Goal: Use online tool/utility: Utilize a website feature to perform a specific function

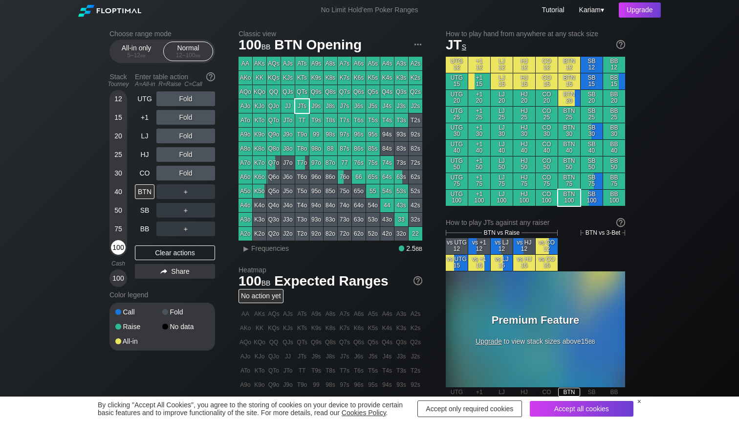
click at [121, 246] on div "100" at bounding box center [118, 247] width 15 height 15
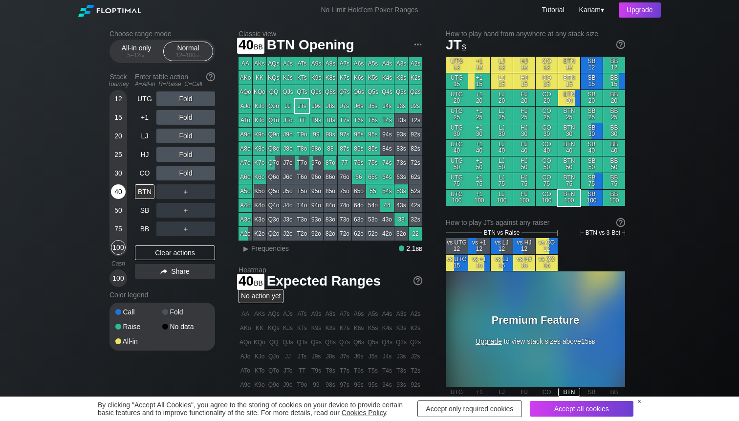
click at [124, 194] on div "40" at bounding box center [118, 191] width 15 height 15
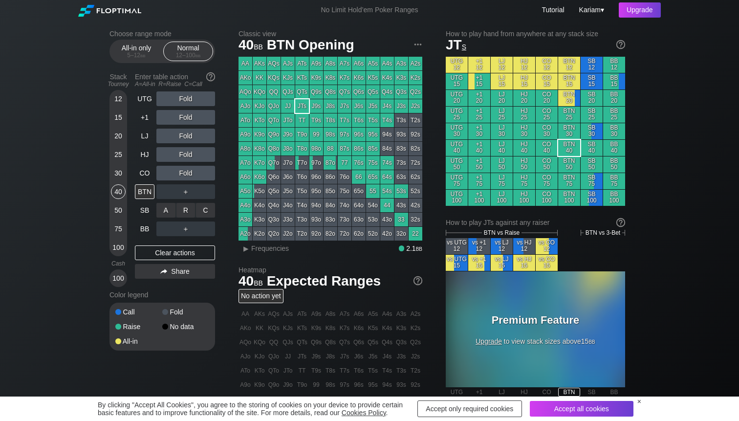
click at [178, 212] on div "R ✕" at bounding box center [185, 210] width 19 height 15
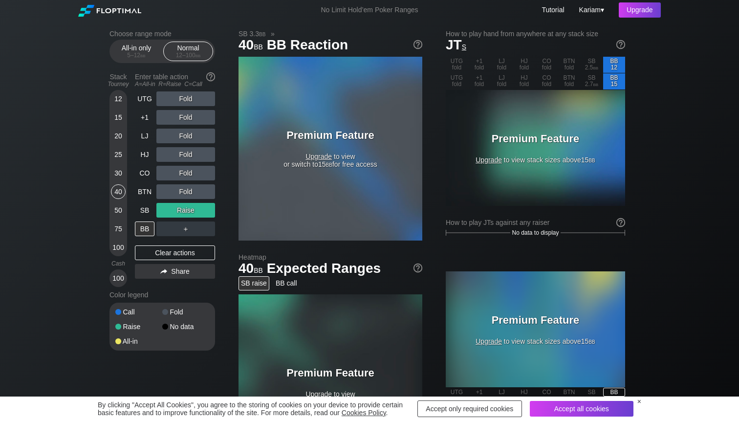
click at [307, 155] on span "Upgrade" at bounding box center [318, 156] width 26 height 8
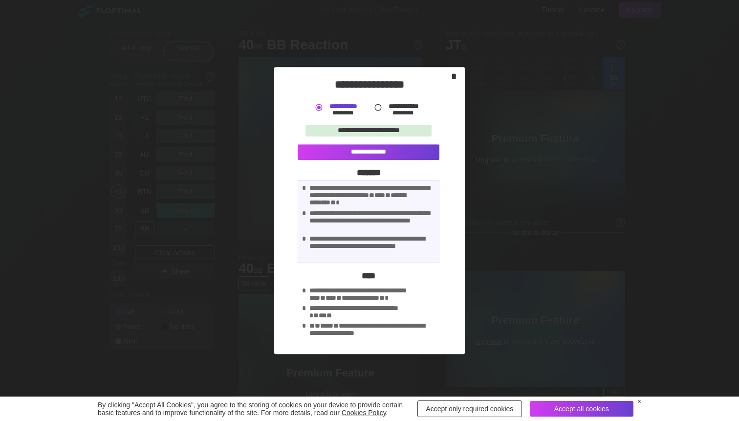
click at [452, 78] on div "*" at bounding box center [454, 76] width 14 height 11
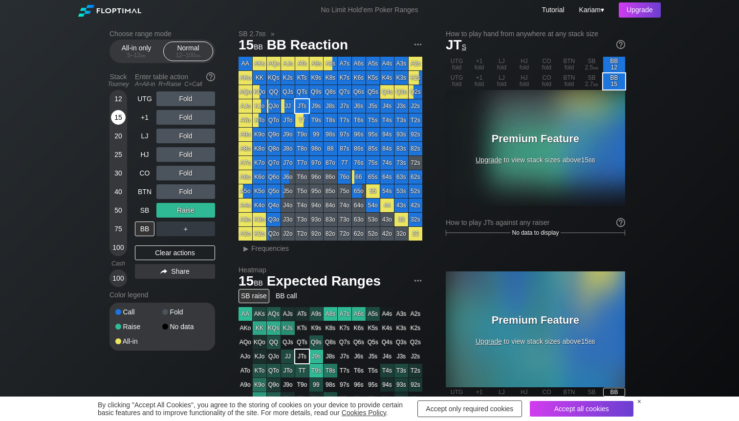
click at [124, 123] on div "15" at bounding box center [118, 119] width 15 height 19
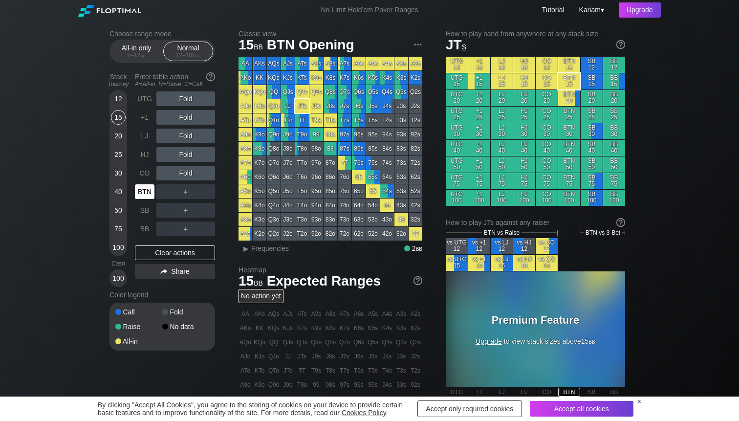
click at [151, 193] on div "BTN" at bounding box center [145, 191] width 20 height 15
click at [186, 208] on div "R ✕" at bounding box center [185, 210] width 19 height 15
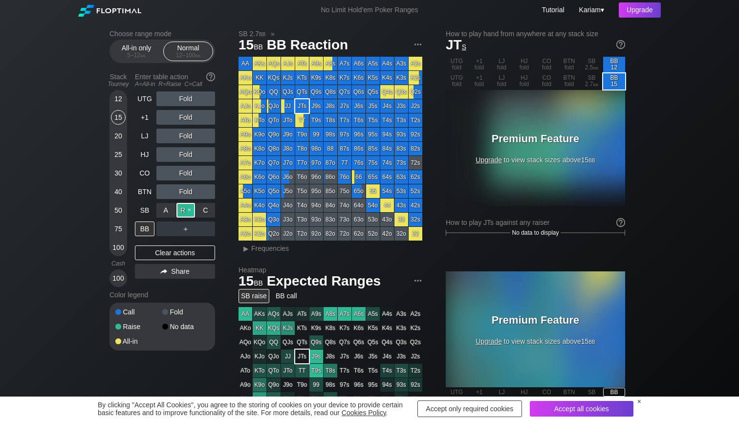
click at [182, 212] on div "R ✕" at bounding box center [185, 210] width 19 height 15
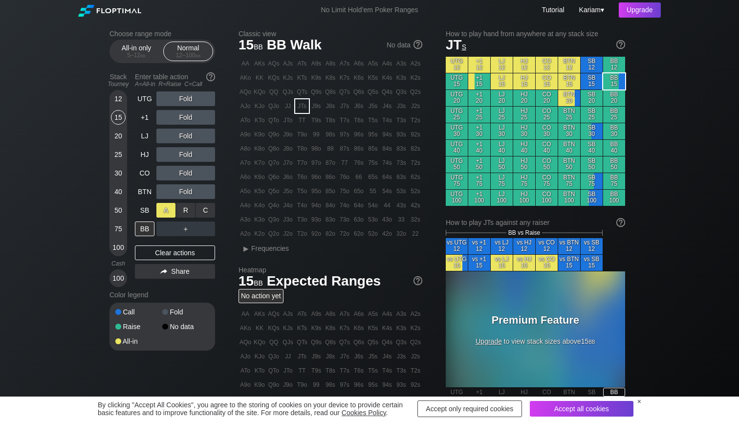
click at [167, 213] on div "A ✕" at bounding box center [165, 210] width 19 height 15
click at [167, 212] on div "A ✕" at bounding box center [165, 210] width 19 height 15
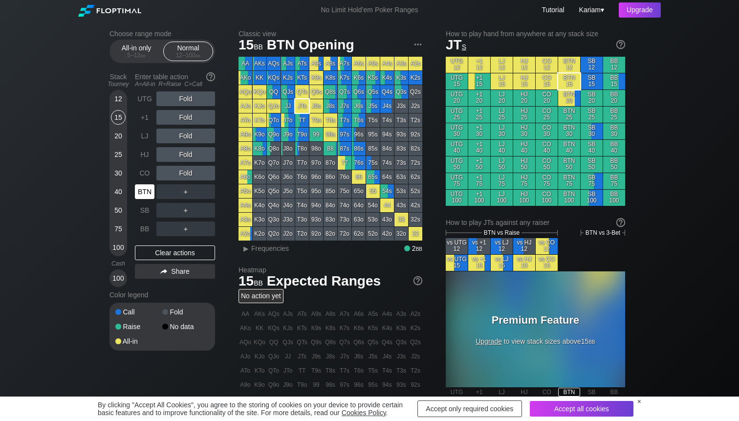
click at [146, 191] on div "BTN" at bounding box center [145, 191] width 20 height 15
click at [183, 195] on div "R ✕" at bounding box center [185, 191] width 19 height 15
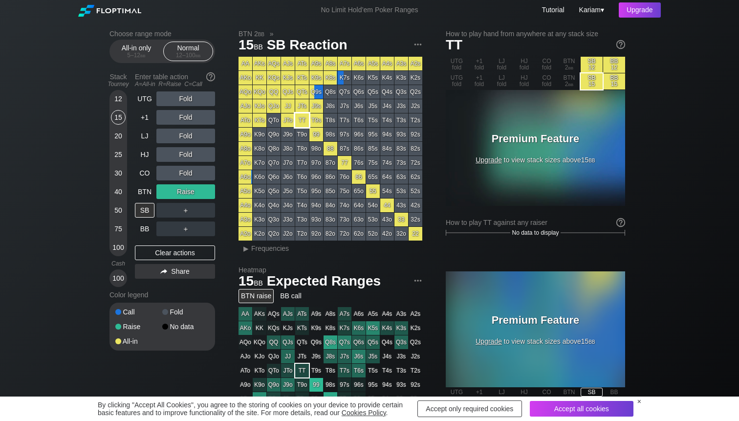
click at [305, 124] on div "TT" at bounding box center [302, 120] width 14 height 14
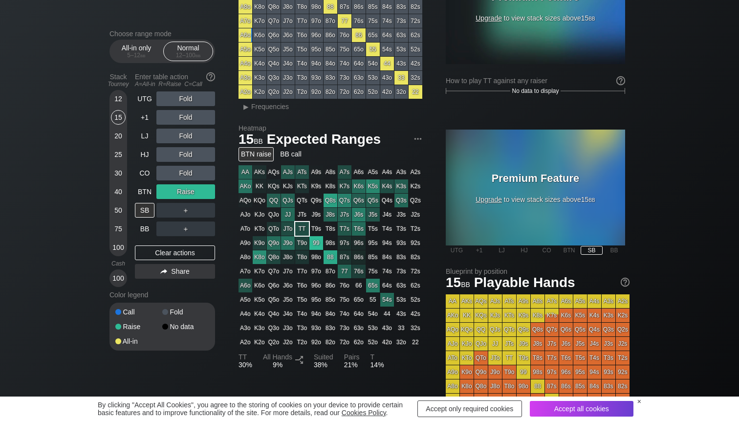
scroll to position [144, 0]
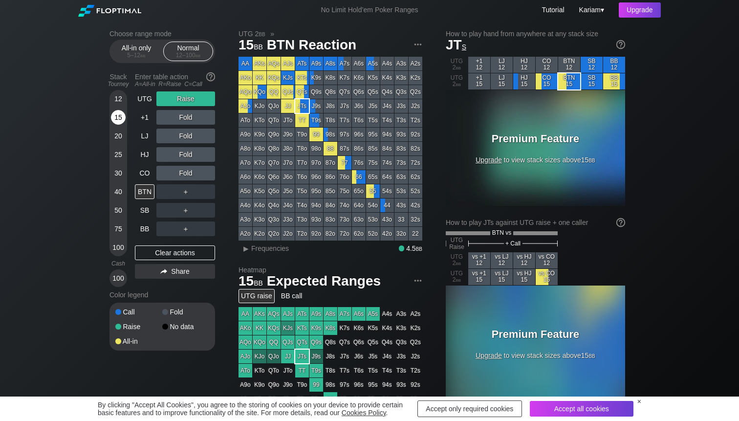
click at [118, 115] on div "15" at bounding box center [118, 117] width 15 height 15
click at [147, 191] on div "BTN" at bounding box center [145, 191] width 20 height 15
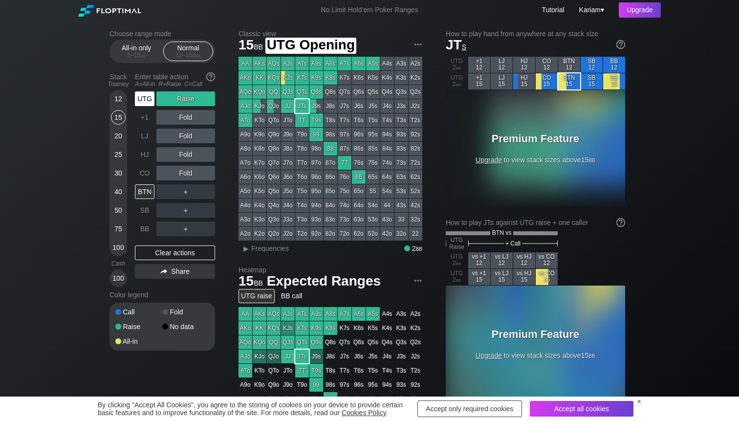
click at [149, 106] on div "UTG" at bounding box center [145, 98] width 20 height 15
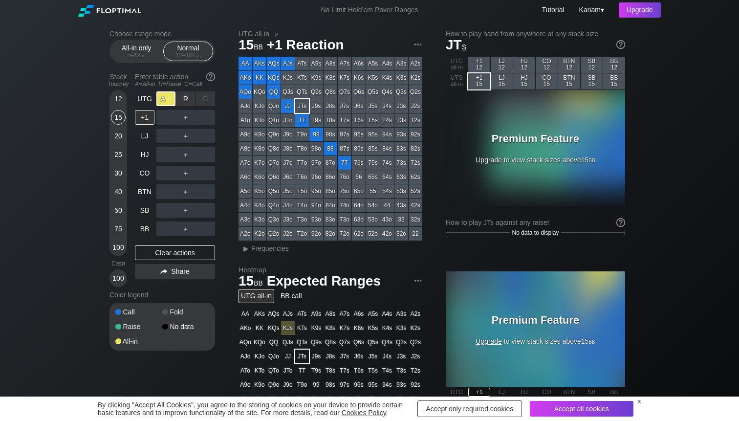
click at [163, 100] on div "A ✕" at bounding box center [165, 98] width 19 height 15
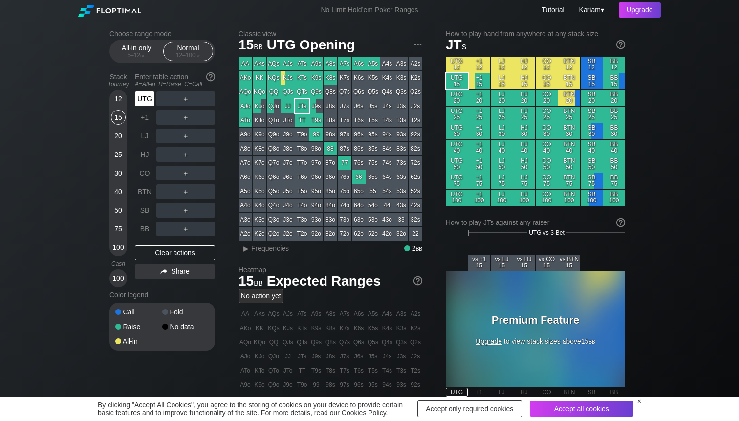
click at [149, 99] on div "UTG" at bounding box center [145, 98] width 20 height 15
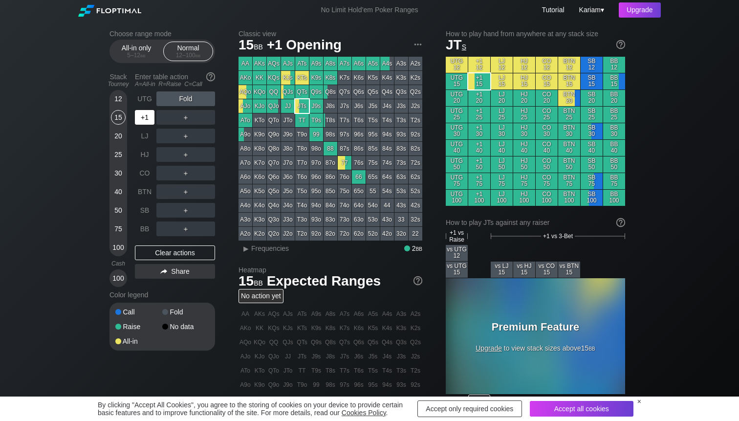
click at [147, 114] on div "+1" at bounding box center [145, 117] width 20 height 15
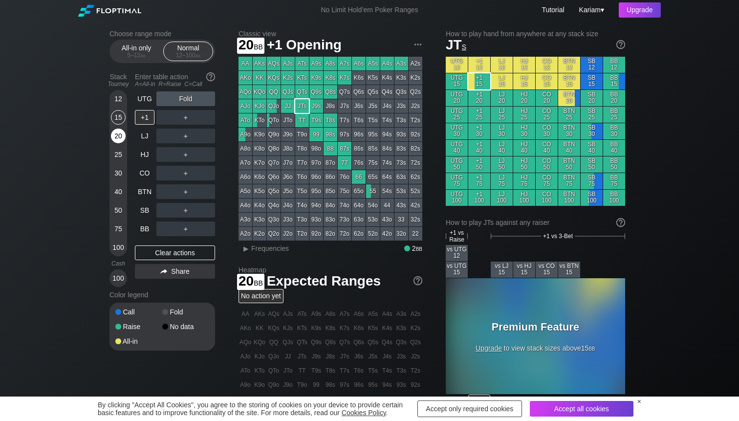
click at [112, 138] on div "20" at bounding box center [118, 135] width 15 height 15
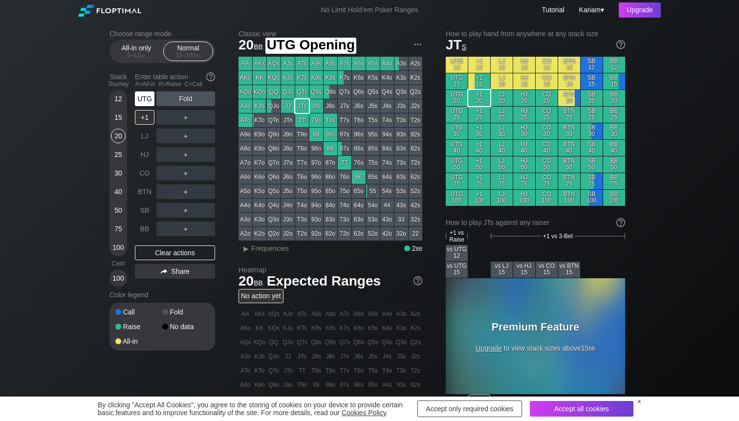
click at [144, 97] on div "UTG" at bounding box center [145, 98] width 20 height 15
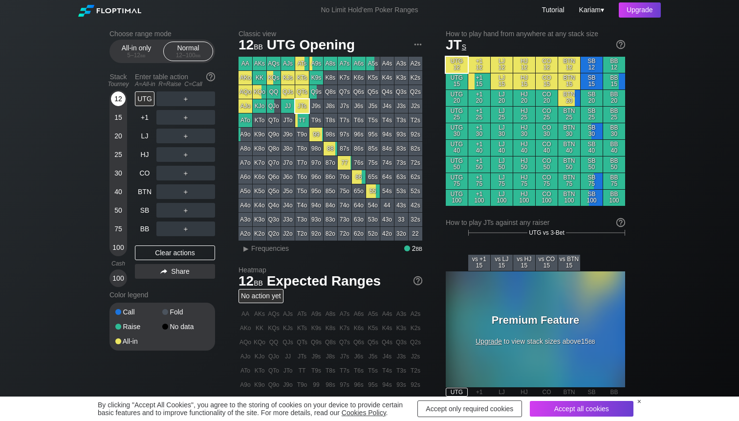
click at [121, 98] on div "12" at bounding box center [118, 98] width 15 height 15
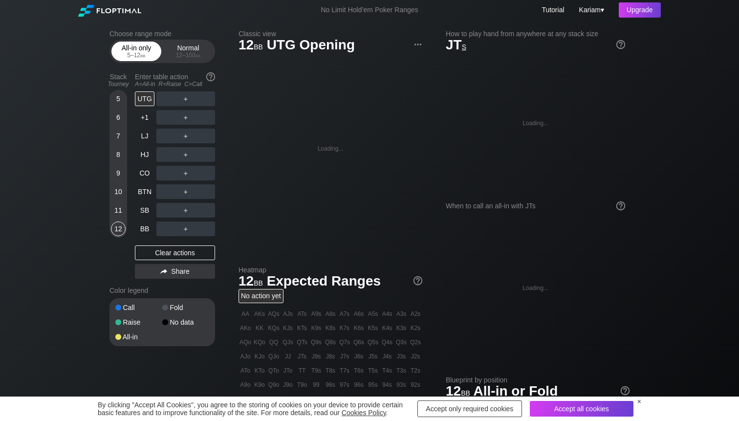
click at [130, 44] on div "All-in only 5 – 12 bb" at bounding box center [136, 51] width 45 height 19
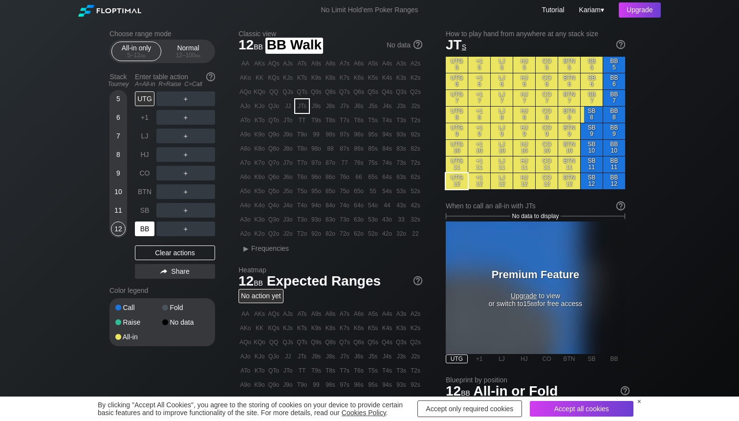
click at [148, 226] on div "BB" at bounding box center [145, 228] width 20 height 15
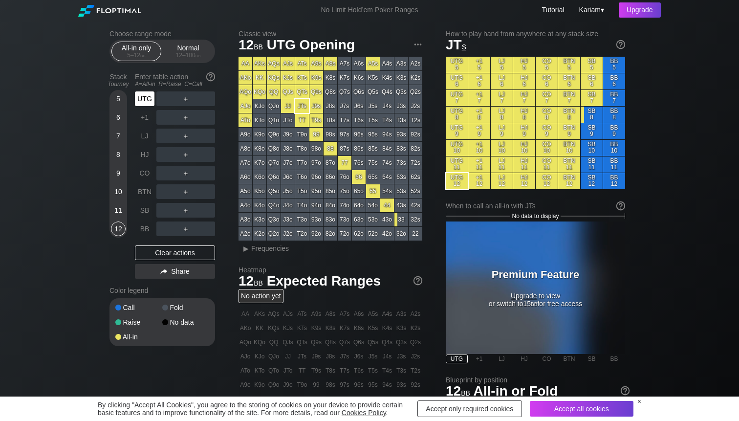
click at [148, 101] on div "UTG" at bounding box center [145, 98] width 20 height 15
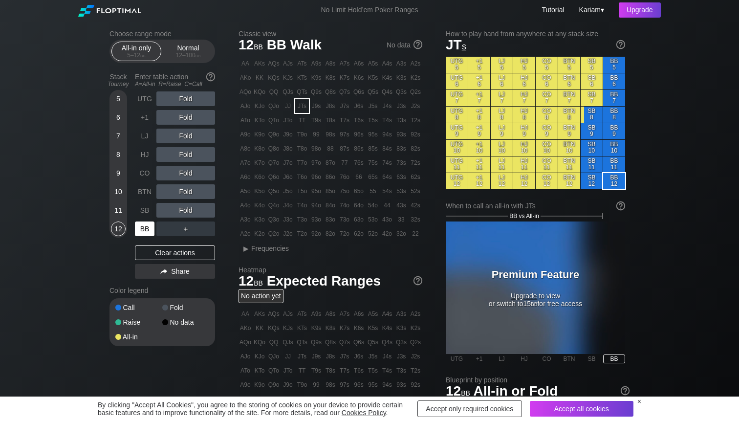
click at [142, 234] on div "BB" at bounding box center [145, 228] width 20 height 15
click at [186, 178] on div "R ✕" at bounding box center [185, 173] width 19 height 15
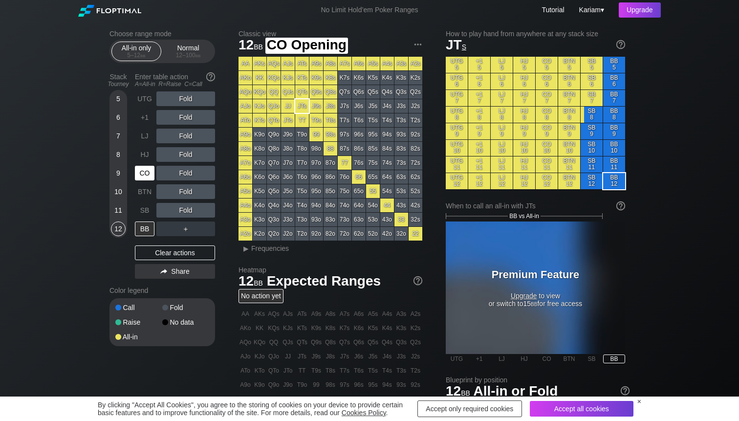
click at [147, 173] on div "CO" at bounding box center [145, 173] width 20 height 15
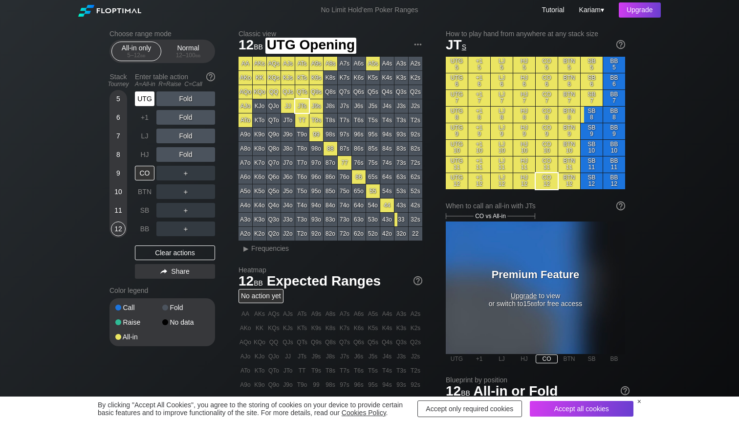
drag, startPoint x: 147, startPoint y: 99, endPoint x: 159, endPoint y: 99, distance: 11.7
click at [147, 99] on div "UTG" at bounding box center [145, 98] width 20 height 15
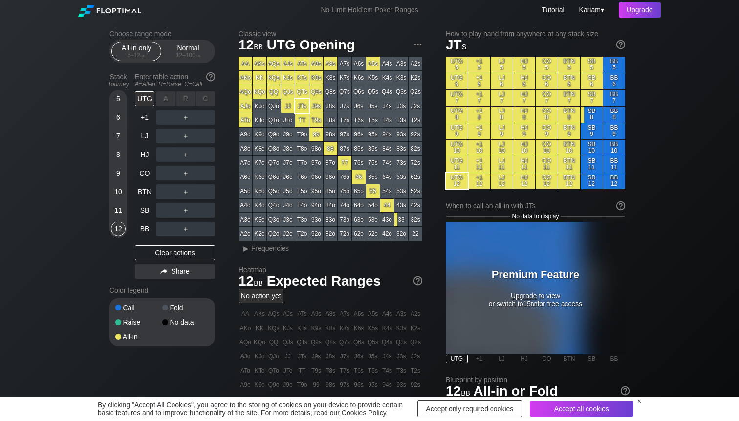
click at [205, 98] on div "C ✕" at bounding box center [205, 98] width 19 height 15
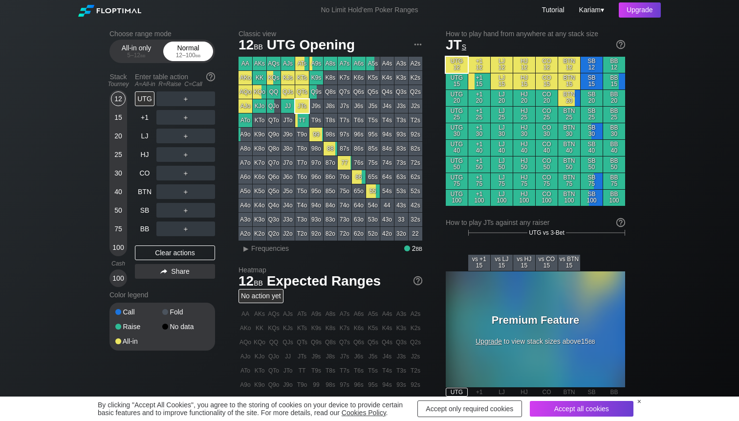
click at [186, 46] on div "Normal 12 – 100 bb" at bounding box center [188, 51] width 45 height 19
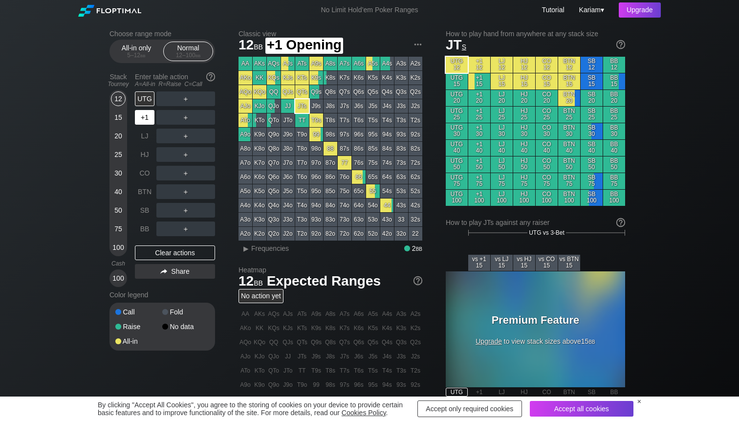
click at [152, 115] on div "+1" at bounding box center [145, 117] width 20 height 15
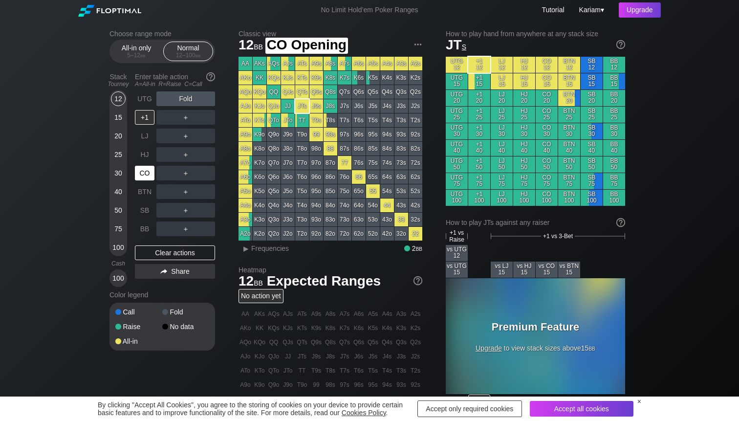
click at [148, 178] on div "CO" at bounding box center [145, 173] width 20 height 15
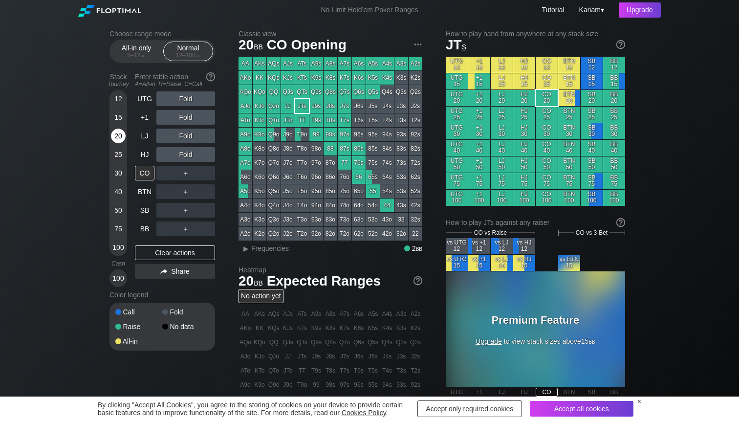
click at [117, 139] on div "20" at bounding box center [118, 135] width 15 height 15
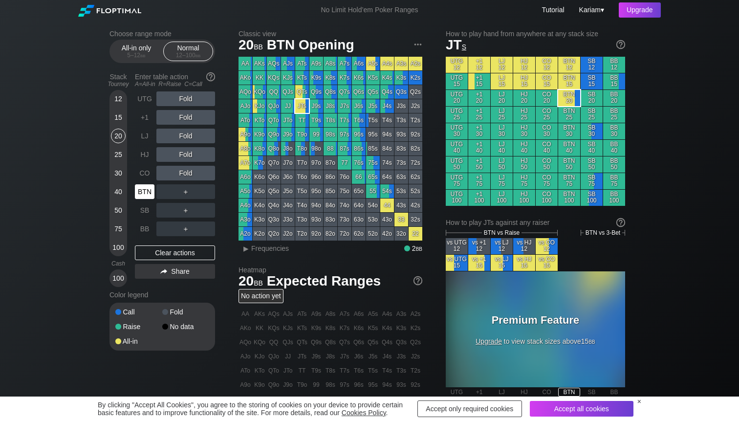
click at [147, 191] on div "BTN" at bounding box center [145, 191] width 20 height 15
click at [167, 98] on div "A ✕" at bounding box center [165, 98] width 19 height 15
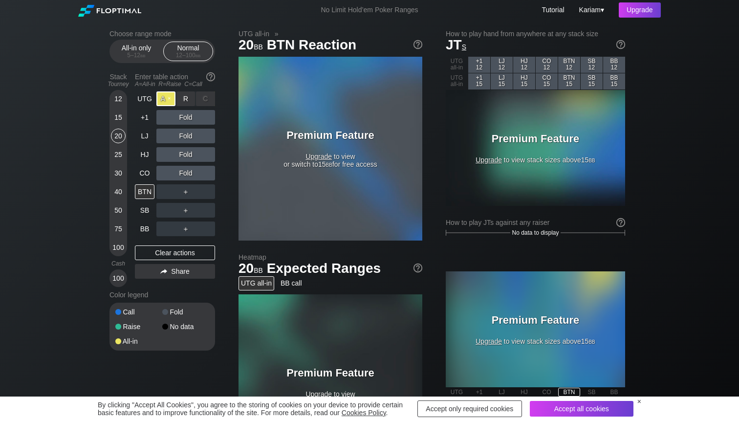
click at [170, 97] on div "A ✕" at bounding box center [165, 98] width 19 height 15
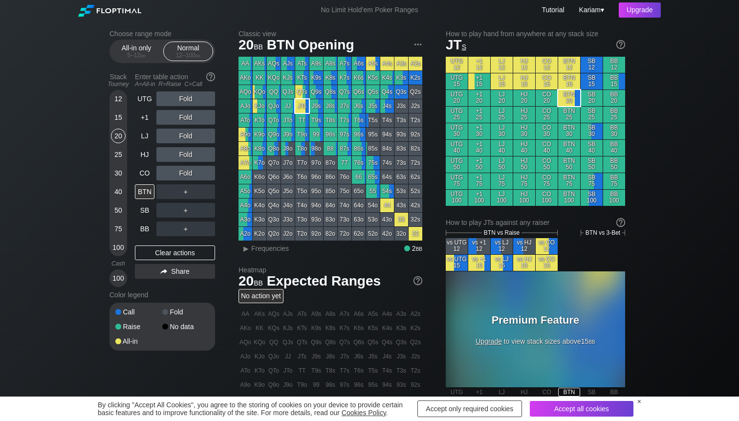
click at [456, 51] on span "JT s" at bounding box center [456, 44] width 21 height 15
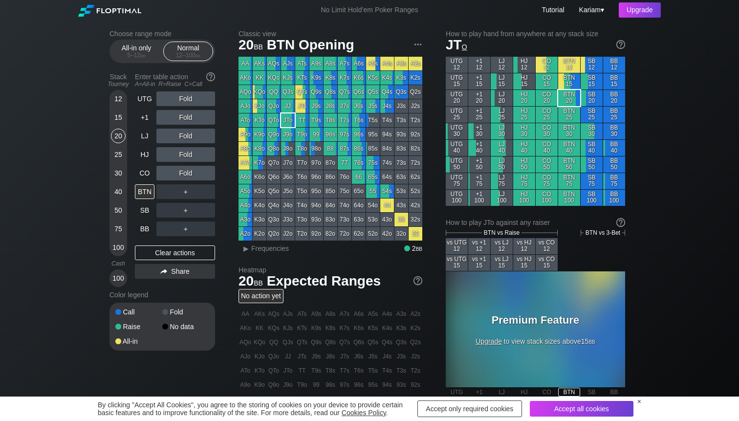
click at [460, 42] on span "JT o" at bounding box center [456, 44] width 21 height 15
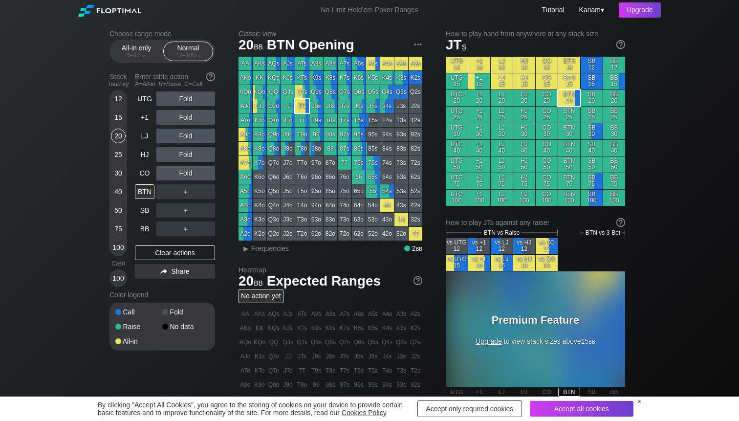
click at [464, 44] on span "s" at bounding box center [464, 46] width 4 height 11
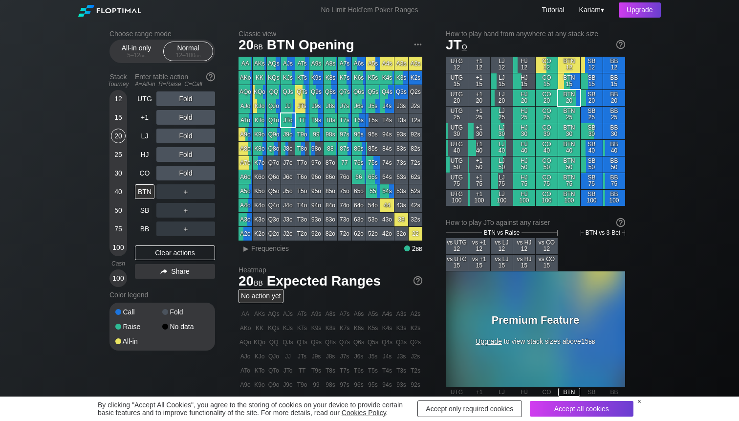
click at [465, 48] on span "o" at bounding box center [464, 46] width 5 height 11
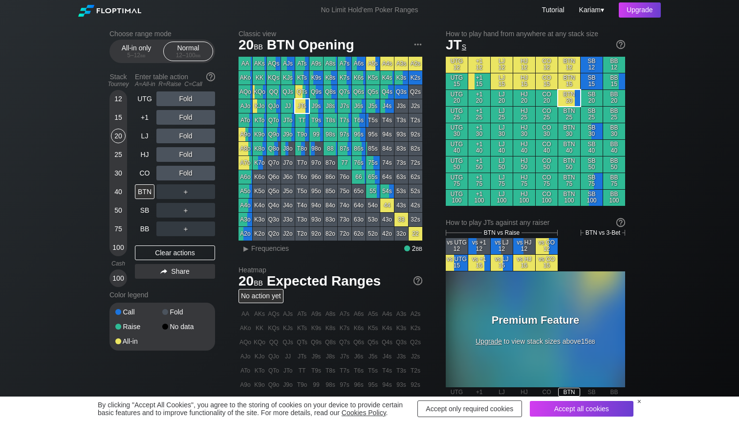
click at [465, 48] on span "s" at bounding box center [464, 46] width 4 height 11
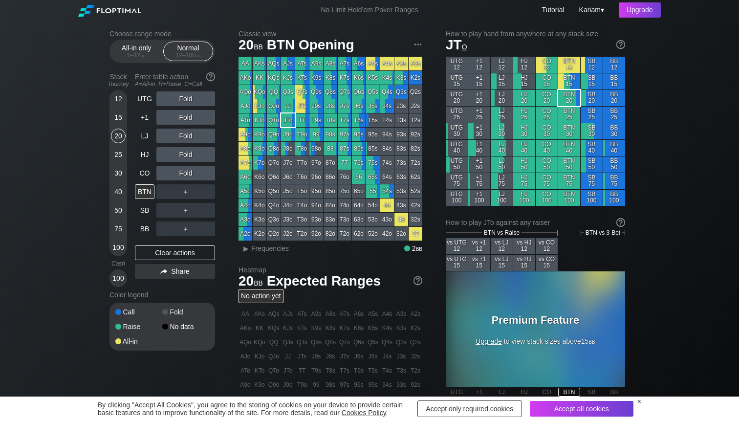
click at [465, 48] on span "o" at bounding box center [464, 46] width 5 height 11
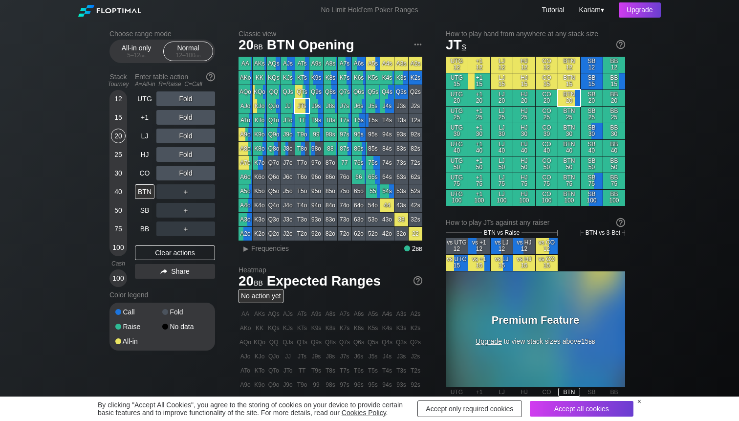
click at [464, 48] on span "s" at bounding box center [464, 46] width 4 height 11
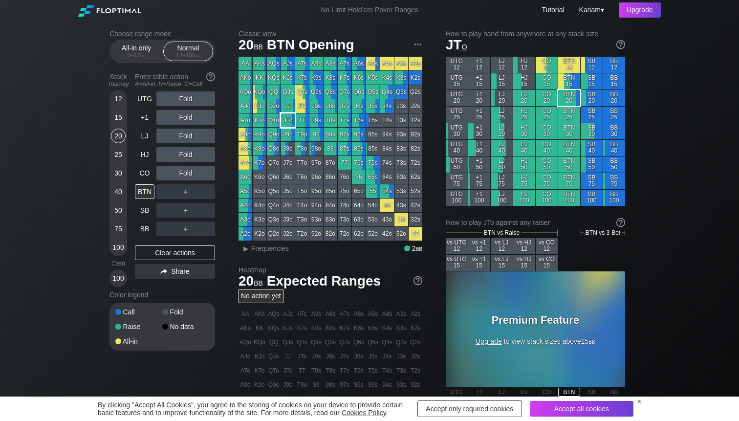
click at [285, 125] on div "JTo" at bounding box center [288, 120] width 14 height 14
